Goal: Information Seeking & Learning: Learn about a topic

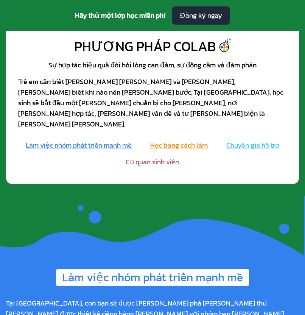
scroll to position [848, 0]
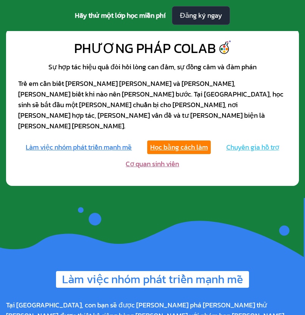
click at [198, 142] on font "Học bằng cách làm" at bounding box center [179, 147] width 58 height 10
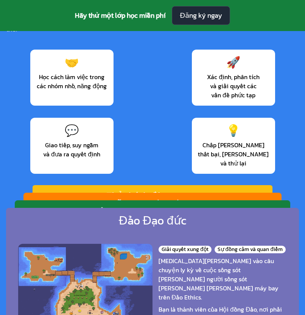
scroll to position [1144, 0]
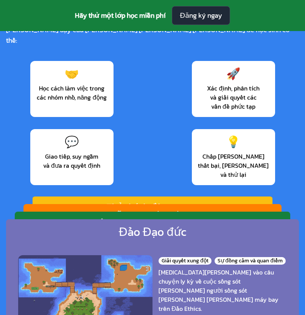
click at [203, 204] on div "Những tay đua đố vui Sự rõ ràng và thời gian Phân công vai trò và khả năng thíc…" at bounding box center [152, 284] width 258 height 160
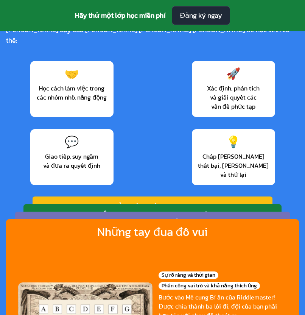
click at [202, 212] on div "Đảo Đạo đức Giải quyết xung đột Sự đồng cảm và quan điểm Tham gia vào câu chuyệ…" at bounding box center [153, 297] width 276 height 171
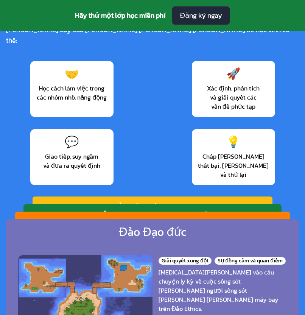
click at [202, 212] on div "Những tay đua đố vui Sự rõ ràng và thời gian Phân công vai trò và khả năng thíc…" at bounding box center [153, 297] width 276 height 171
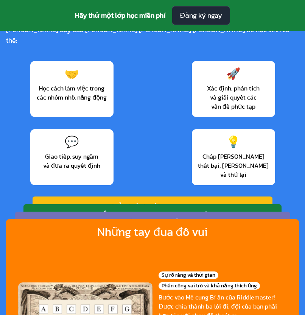
click at [201, 204] on div "Bậc thầy thiết bị thiên hà Động lực làm việc nhóm Đánh giá rủi ro Tham gia vào …" at bounding box center [152, 284] width 258 height 160
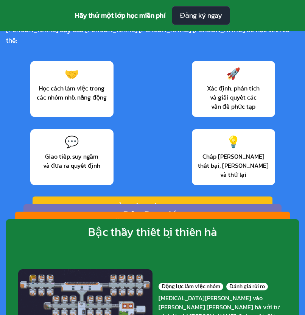
click at [201, 196] on div "Thử thách đếm ngược Phản xạ và lặp lại Quản lý thời gian Bạn có thể cùng nhau l…" at bounding box center [153, 270] width 240 height 149
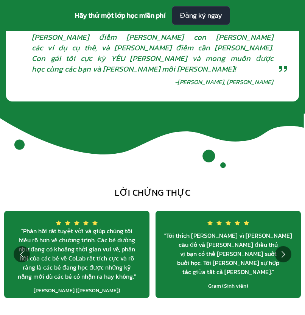
scroll to position [2583, 0]
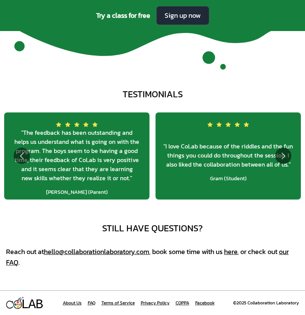
scroll to position [2484, 0]
click at [130, 34] on icon at bounding box center [152, 35] width 305 height 41
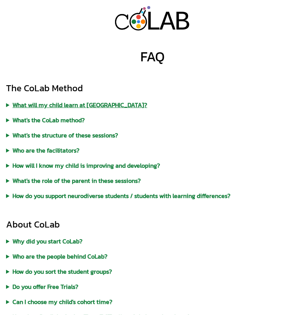
click at [69, 105] on summary "What will my child learn at CoLab?" at bounding box center [152, 104] width 293 height 9
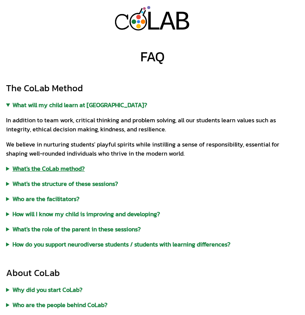
click at [47, 166] on summary "What's the CoLab method?" at bounding box center [152, 168] width 293 height 9
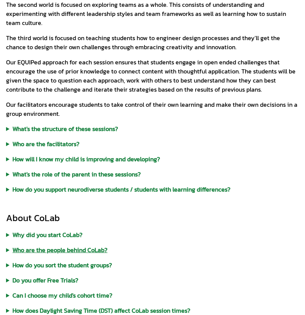
scroll to position [274, 0]
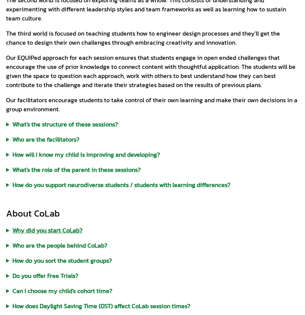
click at [42, 232] on summary "Why did you start CoLab?" at bounding box center [152, 230] width 293 height 9
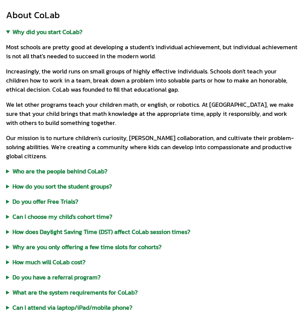
scroll to position [478, 0]
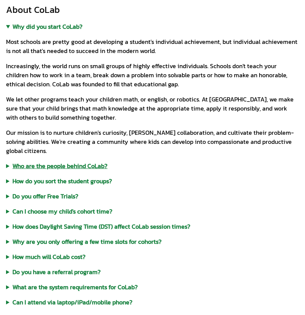
click at [50, 168] on summary "Who are the people behind CoLab?" at bounding box center [152, 165] width 293 height 9
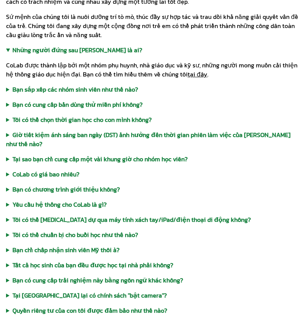
scroll to position [608, 0]
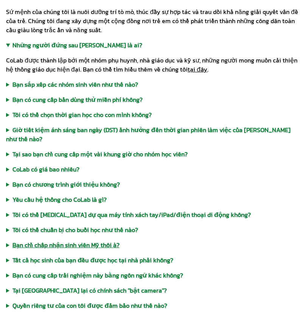
click at [81, 240] on font "Bạn chỉ chấp nhận sinh viên Mỹ thôi à?" at bounding box center [65, 244] width 107 height 9
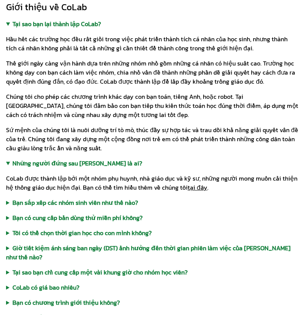
scroll to position [490, 0]
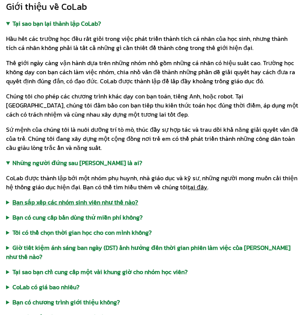
click at [78, 204] on font "Bạn sắp xếp các nhóm sinh viên như thế nào?" at bounding box center [75, 202] width 126 height 9
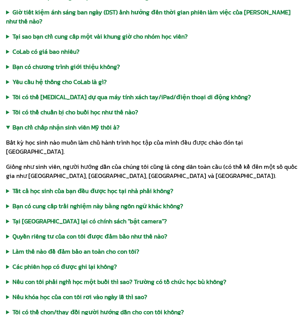
scroll to position [760, 0]
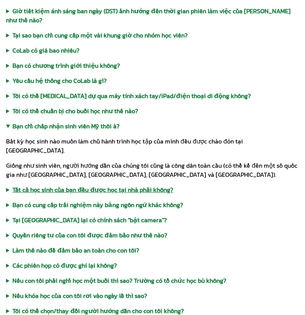
click at [103, 185] on font "Tất cả học sinh của bạn đều được học tại nhà phải không?" at bounding box center [92, 189] width 161 height 9
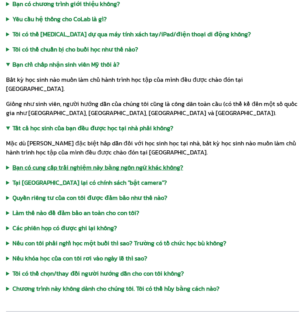
scroll to position [840, 0]
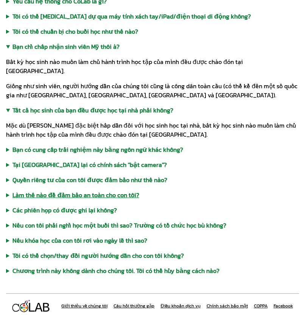
click at [115, 190] on font "Làm thế nào để đảm bảo an toàn cho con tôi?" at bounding box center [75, 194] width 127 height 9
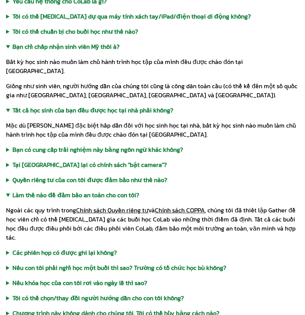
click at [112, 175] on font "Quyền riêng tư của con tôi được đảm bảo như thế nào?" at bounding box center [89, 179] width 155 height 9
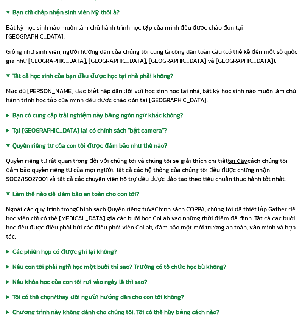
scroll to position [906, 0]
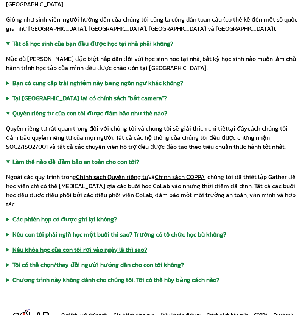
click at [126, 245] on font "Nếu khóa học của con tôi rơi vào ngày lễ thì sao?" at bounding box center [79, 249] width 135 height 9
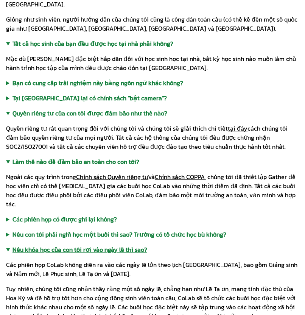
click at [135, 245] on font "Nếu khóa học của con tôi rơi vào ngày lễ thì sao?" at bounding box center [79, 249] width 135 height 9
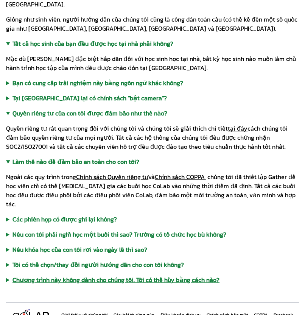
click at [136, 275] on font "Chương trình này không dành cho chúng tôi. Tôi có thể hủy bằng cách nào?" at bounding box center [115, 279] width 207 height 9
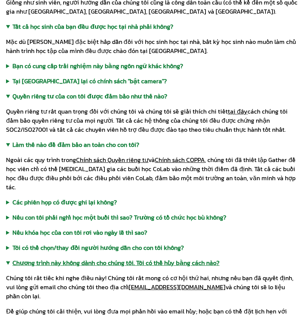
scroll to position [926, 0]
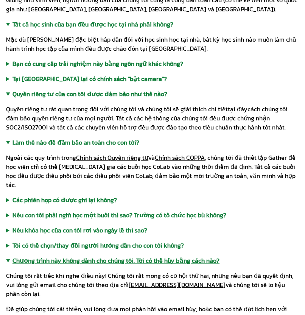
click at [130, 256] on font "Chương trình này không dành cho chúng tôi. Tôi có thể hủy bằng cách nào?" at bounding box center [115, 260] width 207 height 9
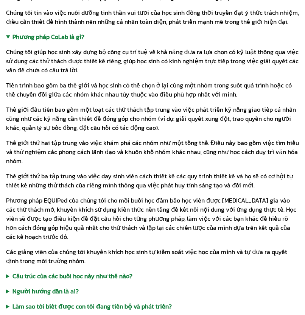
scroll to position [134, 0]
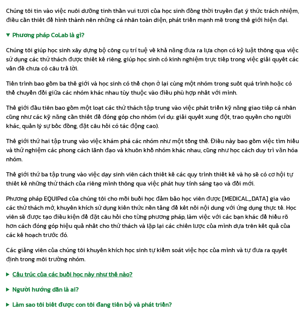
click at [95, 274] on font "Cấu trúc của các buổi học này như thế nào?" at bounding box center [72, 274] width 120 height 9
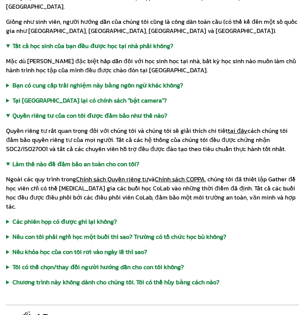
scroll to position [997, 0]
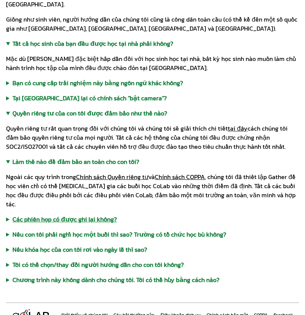
click at [97, 215] on font "Các phiên họp có được ghi lại không?" at bounding box center [64, 219] width 104 height 9
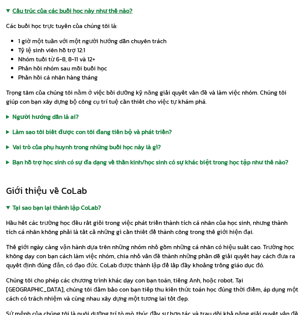
scroll to position [388, 0]
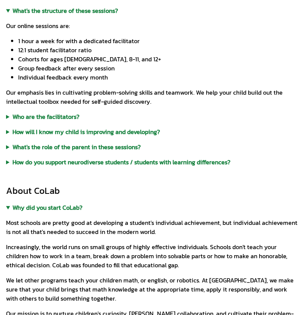
click at [131, 78] on li "Individual feedback every month" at bounding box center [158, 77] width 281 height 9
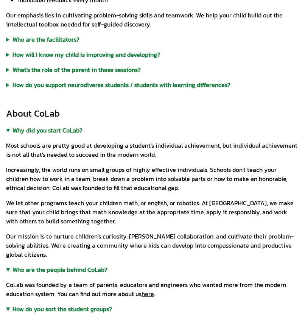
scroll to position [496, 0]
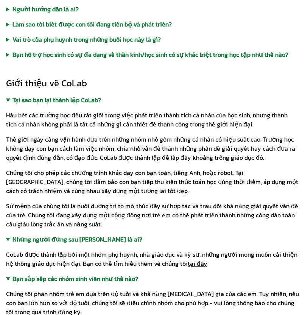
click at [182, 139] on font "Thế giới ngày càng vận hành dựa trên những nhóm nhỏ gồm những cá nhân có hiệu s…" at bounding box center [150, 148] width 289 height 27
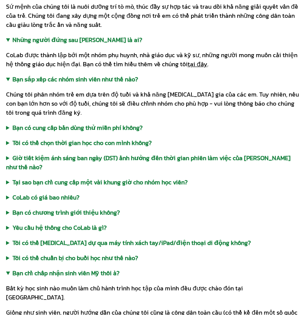
scroll to position [705, 0]
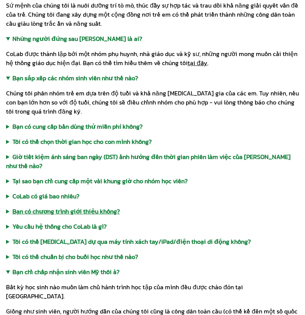
click at [89, 207] on font "Bạn có chương trình giới thiệu không?" at bounding box center [66, 211] width 108 height 9
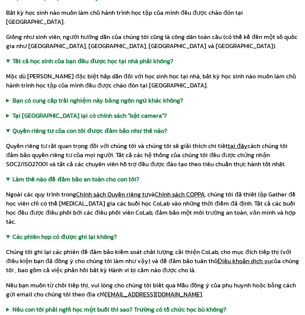
scroll to position [1063, 0]
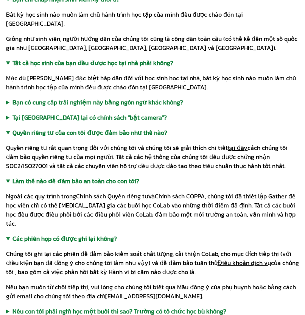
click at [129, 98] on font "Bạn có cung cấp trải nghiệm này bằng ngôn ngữ khác không?" at bounding box center [97, 102] width 171 height 9
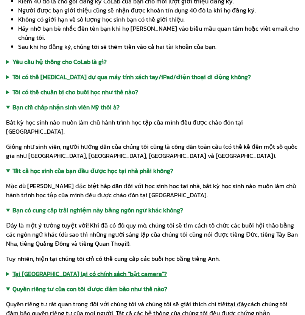
scroll to position [908, 0]
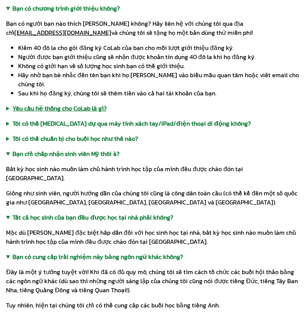
click at [98, 104] on font "Yêu cầu hệ thống cho CoLab là gì?" at bounding box center [59, 108] width 94 height 9
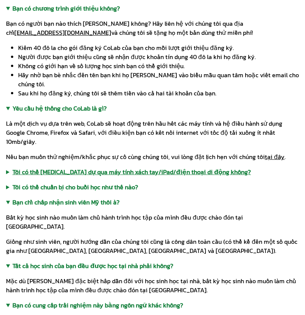
click at [127, 167] on font "Tôi có thể [MEDICAL_DATA] dự qua máy tính xách tay/iPad/điện thoại di động khôn…" at bounding box center [131, 171] width 238 height 9
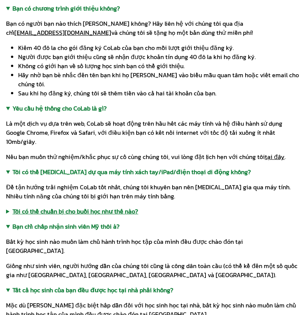
click at [111, 207] on font "Tôi có thể chuẩn bị cho buổi học như thế nào?" at bounding box center [75, 211] width 126 height 9
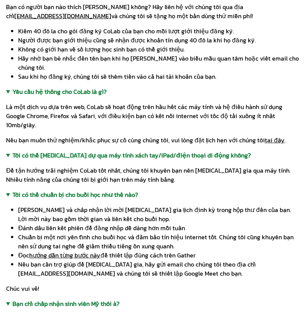
scroll to position [934, 0]
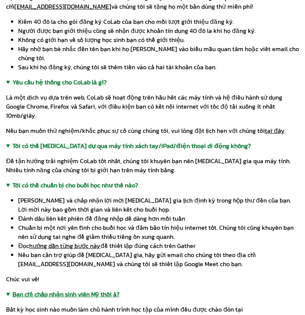
click at [93, 290] on font "Bạn chỉ chấp nhận sinh viên Mỹ thôi à?" at bounding box center [65, 294] width 107 height 9
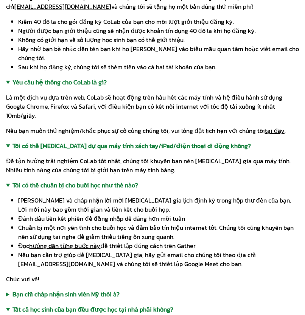
click at [93, 290] on font "Bạn chỉ chấp nhận sinh viên Mỹ thôi à?" at bounding box center [65, 294] width 107 height 9
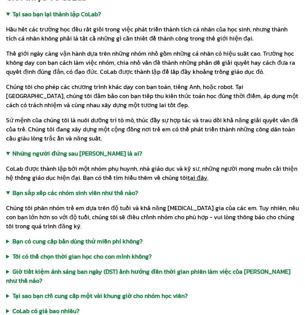
scroll to position [573, 0]
